Goal: Transaction & Acquisition: Purchase product/service

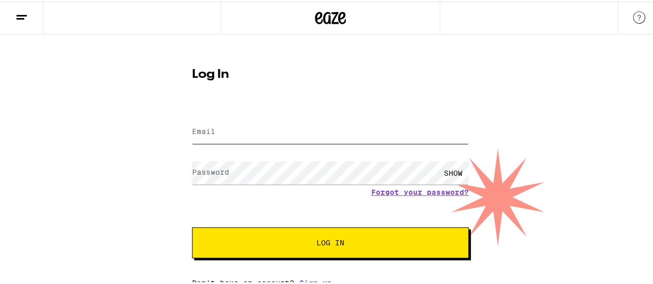
type input "[PERSON_NAME][EMAIL_ADDRESS][PERSON_NAME][DOMAIN_NAME]"
click at [385, 248] on button "Log In" at bounding box center [330, 241] width 277 height 31
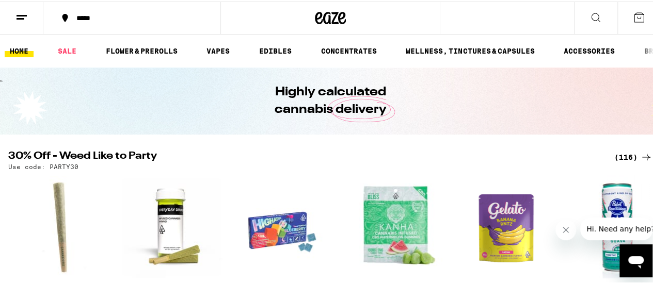
click at [18, 10] on icon at bounding box center [21, 16] width 12 height 12
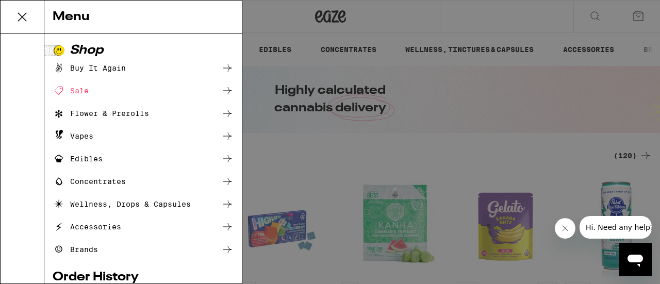
click at [115, 95] on div "Sale" at bounding box center [143, 91] width 181 height 12
